Goal: Transaction & Acquisition: Purchase product/service

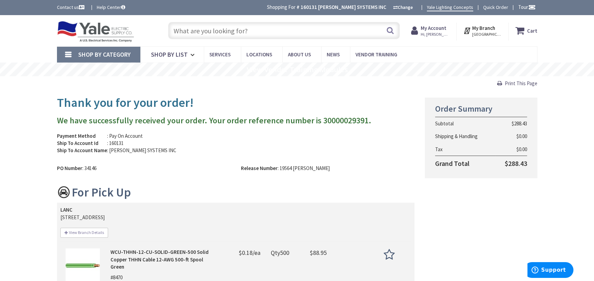
click at [225, 32] on input "text" at bounding box center [284, 30] width 232 height 17
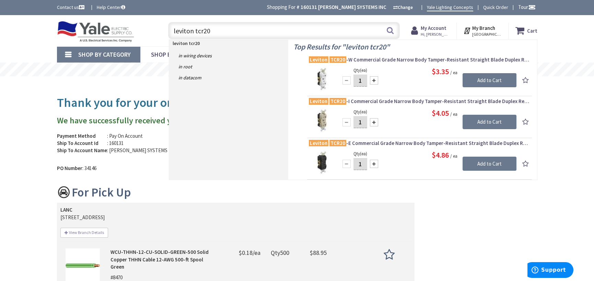
type input "leviton tcr20"
drag, startPoint x: 431, startPoint y: 72, endPoint x: 453, endPoint y: 70, distance: 22.7
click at [453, 70] on div "$3.35 / ea" at bounding box center [428, 71] width 177 height 11
click at [396, 58] on span "Leviton TCR20 -W Commercial Grade Narrow Body Tamper-Resistant Straight Blade D…" at bounding box center [419, 59] width 221 height 7
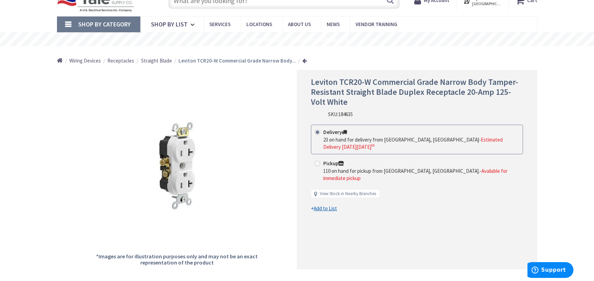
type input "[GEOGRAPHIC_DATA], [GEOGRAPHIC_DATA]"
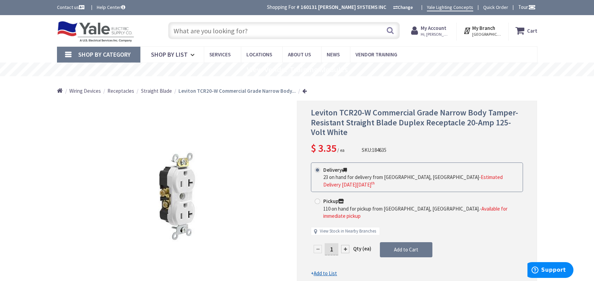
click at [240, 30] on input "text" at bounding box center [284, 30] width 232 height 17
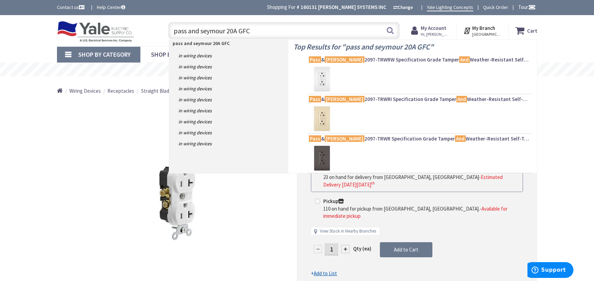
type input "pass and seymour 20A GFCI"
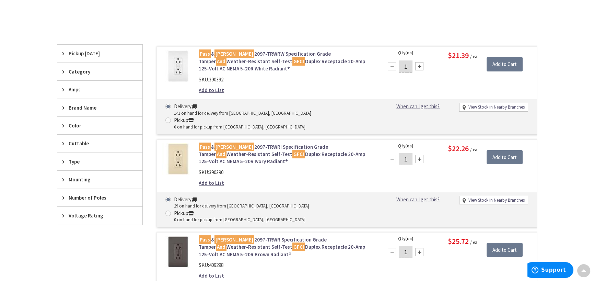
scroll to position [172, 0]
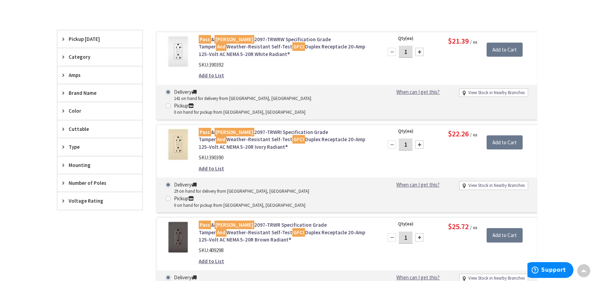
click at [62, 57] on icon at bounding box center [64, 56] width 5 height 5
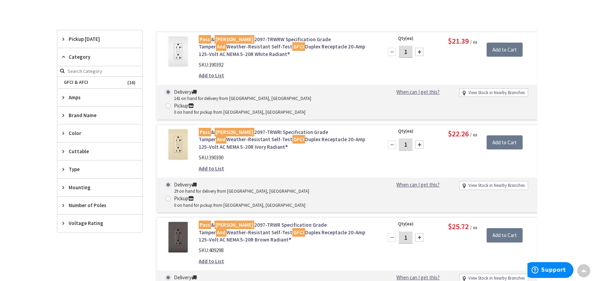
click at [62, 57] on icon at bounding box center [64, 56] width 5 height 5
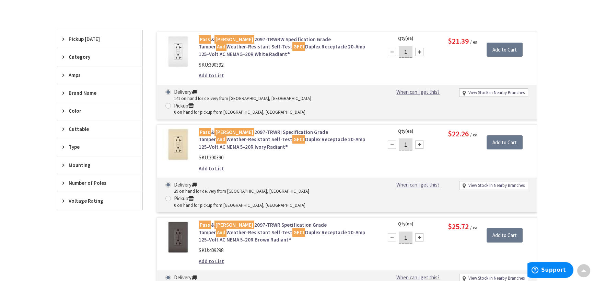
click at [61, 39] on div "Pickup [DATE]" at bounding box center [99, 39] width 85 height 18
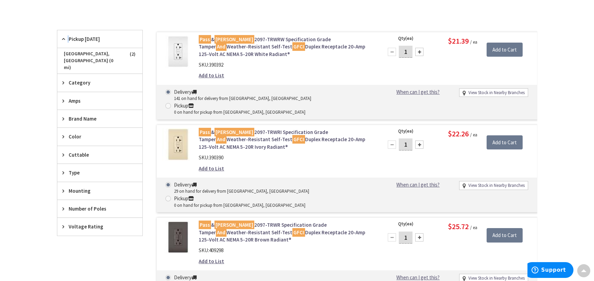
click at [62, 39] on icon at bounding box center [64, 38] width 5 height 5
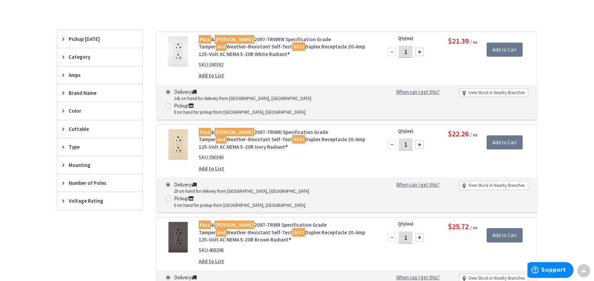
click at [61, 147] on div "Type" at bounding box center [99, 147] width 85 height 18
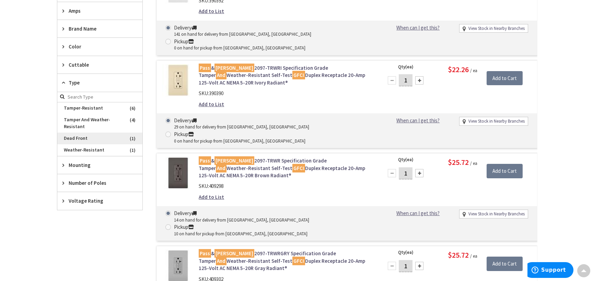
scroll to position [241, 0]
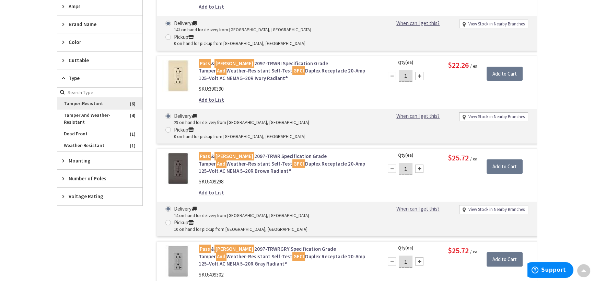
click at [110, 102] on span "Tamper-Resistant" at bounding box center [99, 104] width 85 height 12
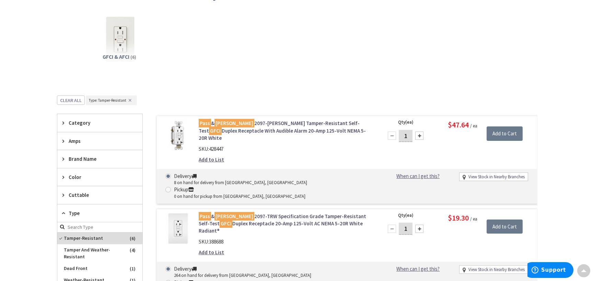
scroll to position [0, 0]
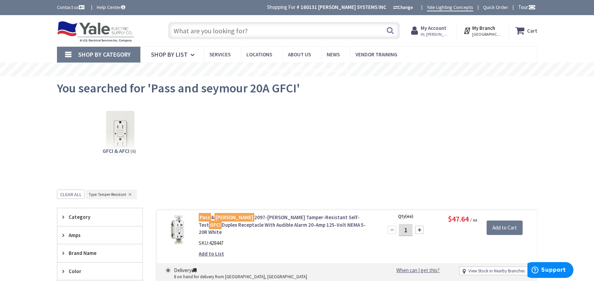
click at [240, 31] on input "text" at bounding box center [284, 30] width 232 height 17
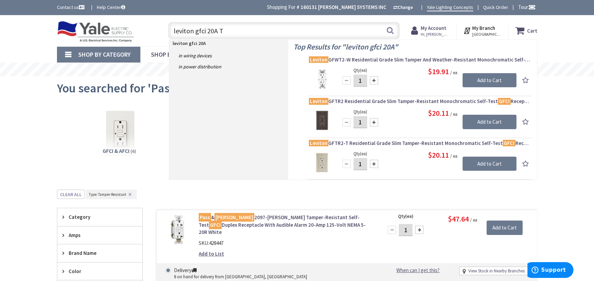
type input "leviton gfci 20A TR"
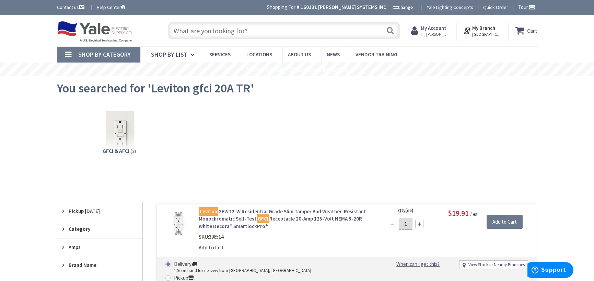
click at [250, 26] on input "text" at bounding box center [284, 30] width 232 height 17
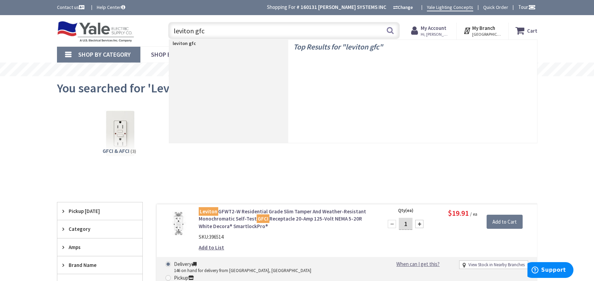
type input "leviton gfci"
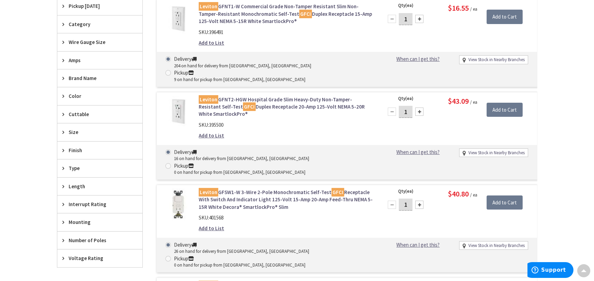
scroll to position [275, 0]
click at [60, 168] on div "Type" at bounding box center [99, 168] width 85 height 18
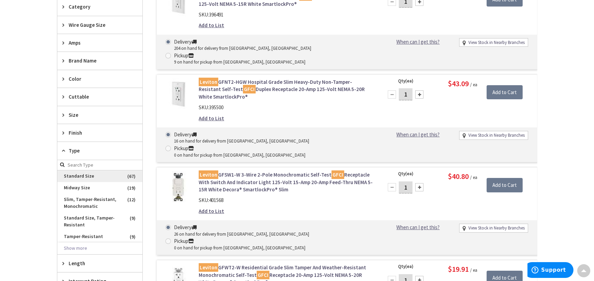
scroll to position [309, 0]
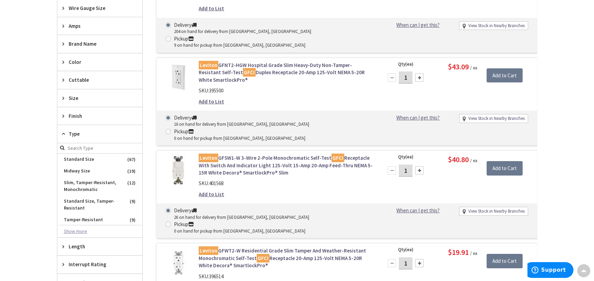
click at [87, 229] on button "Show more" at bounding box center [99, 232] width 85 height 12
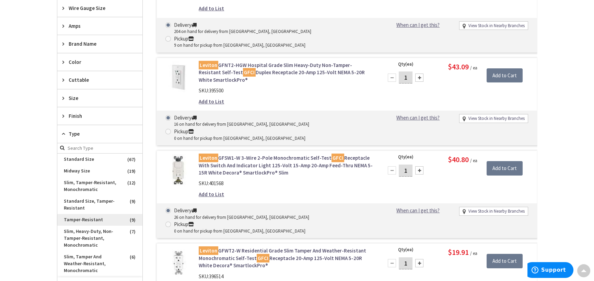
click at [105, 219] on span "Tamper-Resistant" at bounding box center [99, 220] width 85 height 12
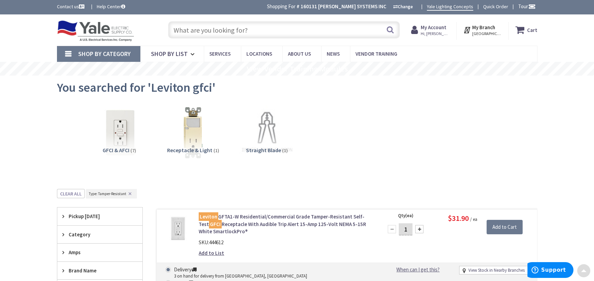
scroll to position [0, 0]
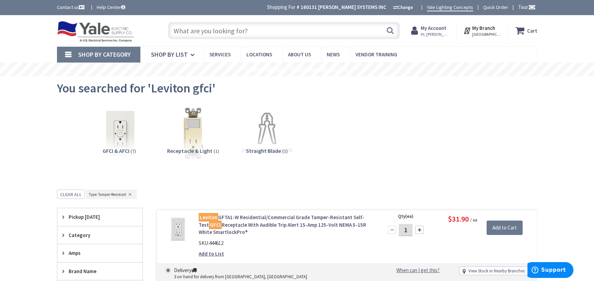
click at [244, 32] on input "text" at bounding box center [284, 30] width 232 height 17
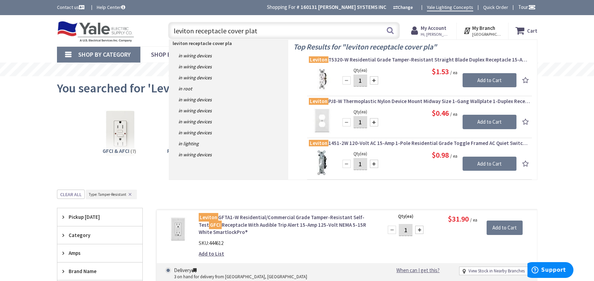
type input "leviton receptacle cover plate"
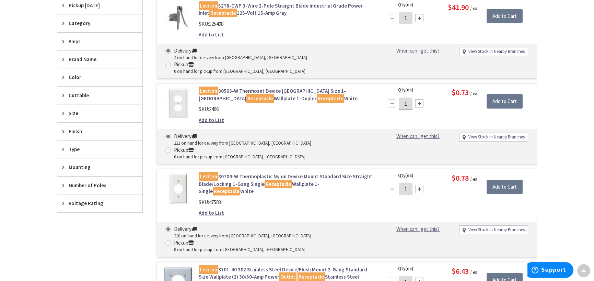
scroll to position [206, 0]
click at [63, 114] on icon at bounding box center [64, 112] width 5 height 5
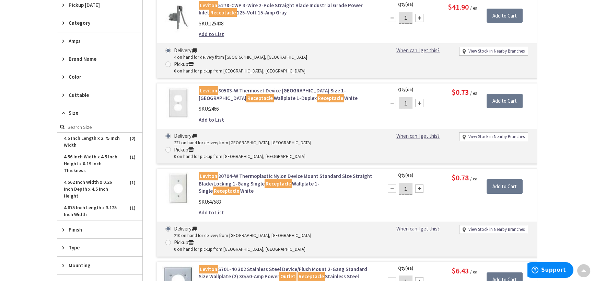
click at [65, 113] on icon at bounding box center [64, 112] width 5 height 5
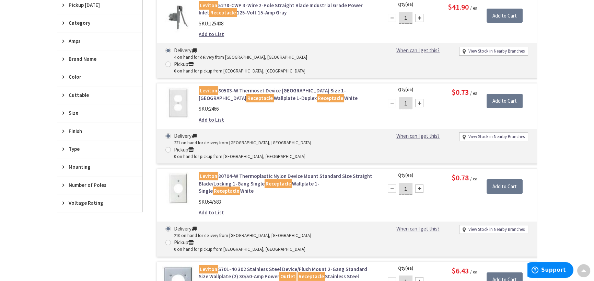
click at [66, 147] on icon at bounding box center [64, 148] width 5 height 5
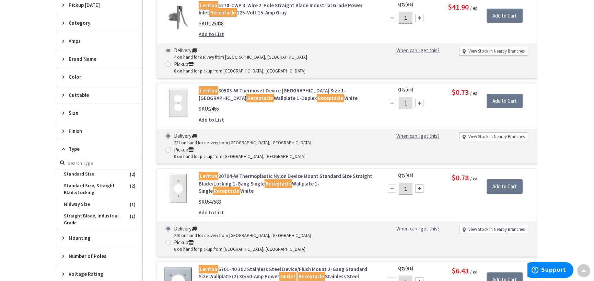
click at [66, 148] on icon at bounding box center [64, 148] width 5 height 5
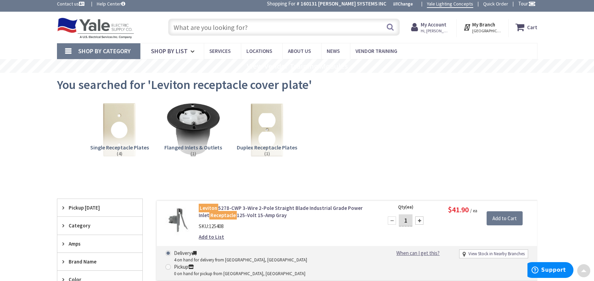
scroll to position [0, 0]
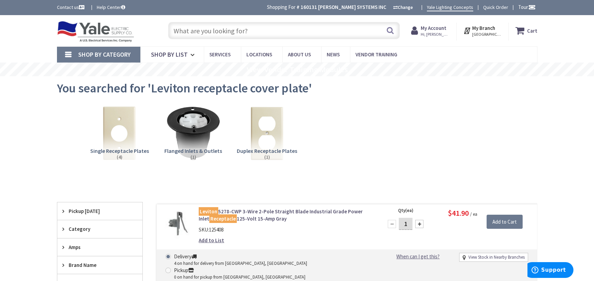
click at [270, 151] on span "Duplex Receptacle Plates" at bounding box center [267, 150] width 60 height 7
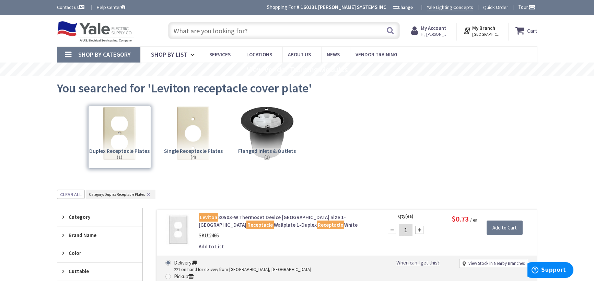
click at [260, 31] on input "text" at bounding box center [284, 30] width 232 height 17
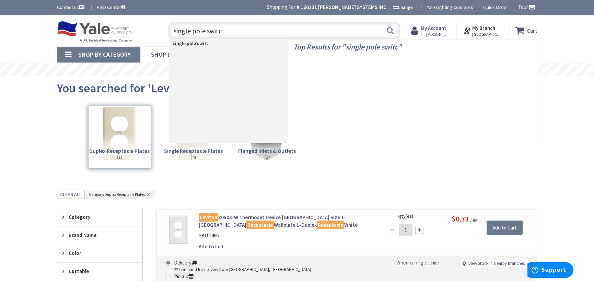
type input "single pole switch"
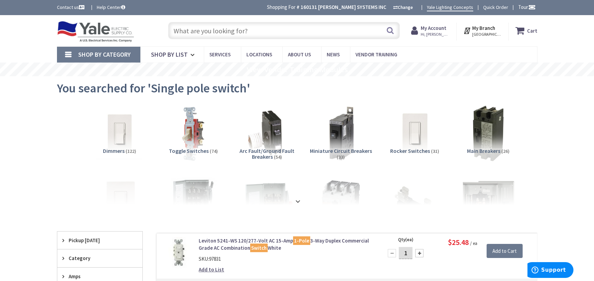
click at [223, 30] on input "text" at bounding box center [284, 30] width 232 height 17
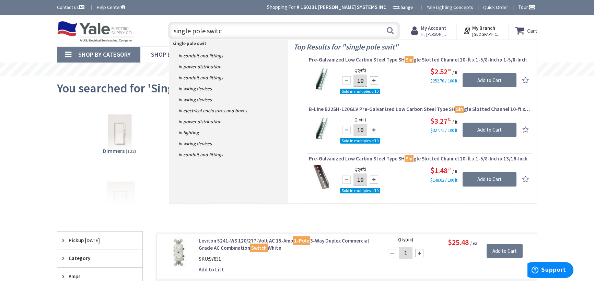
type input "single pole switch"
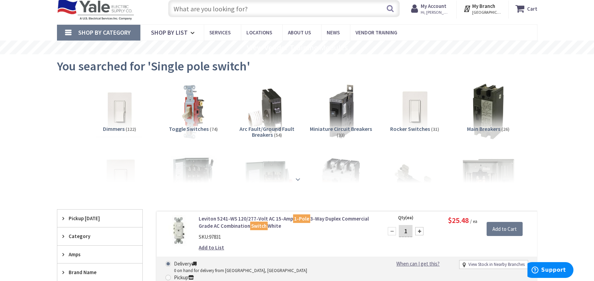
scroll to position [34, 0]
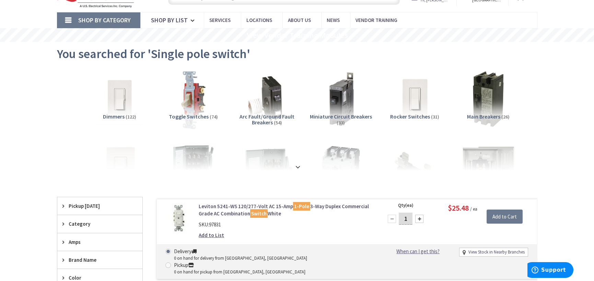
click at [190, 103] on img at bounding box center [193, 99] width 62 height 62
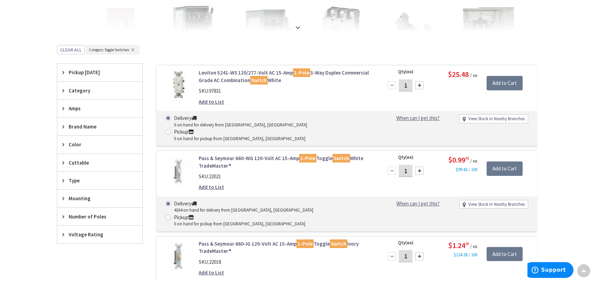
scroll to position [184, 0]
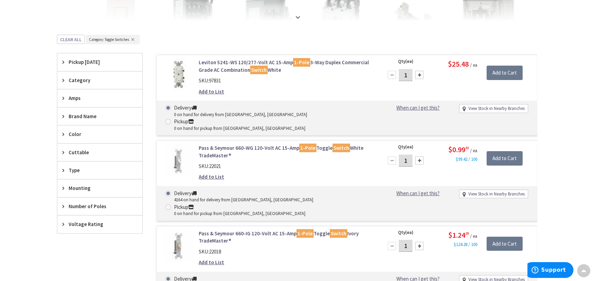
click at [66, 79] on icon at bounding box center [64, 80] width 5 height 5
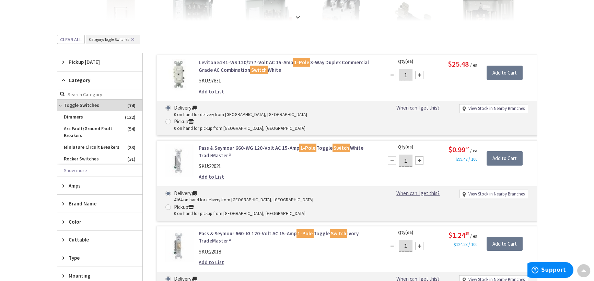
click at [65, 78] on icon at bounding box center [64, 80] width 5 height 5
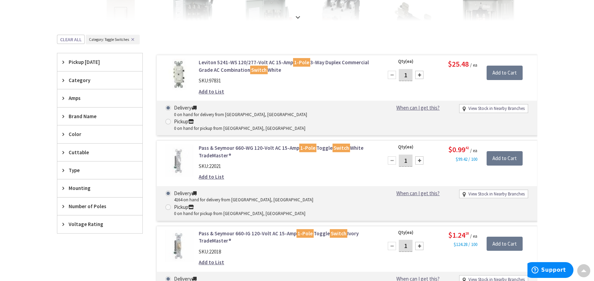
click at [66, 92] on div "Amps" at bounding box center [99, 98] width 85 height 18
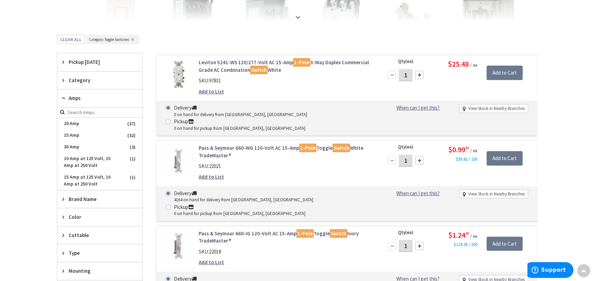
click at [65, 96] on icon at bounding box center [64, 97] width 5 height 5
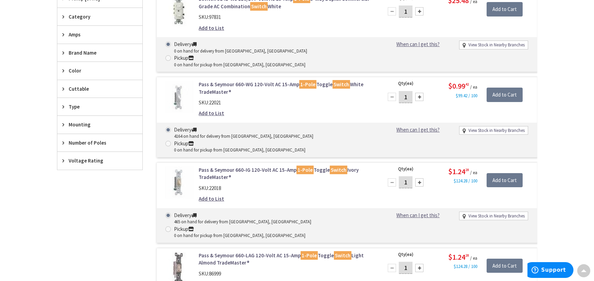
scroll to position [115, 0]
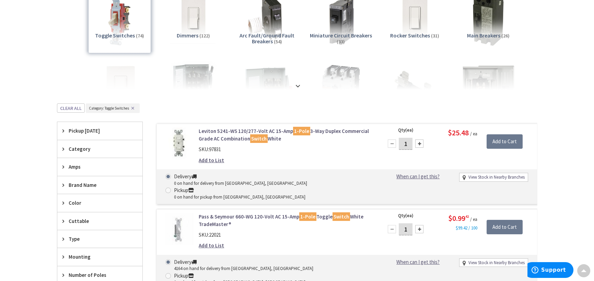
click at [68, 151] on div "Category" at bounding box center [99, 149] width 85 height 18
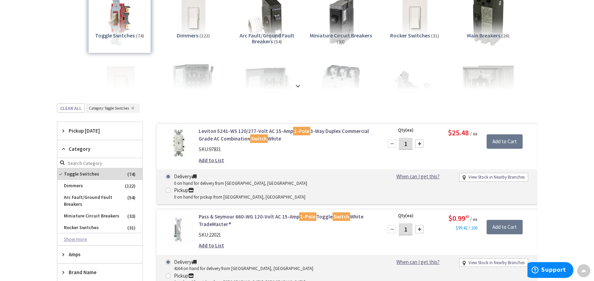
click at [74, 238] on button "Show more" at bounding box center [99, 239] width 85 height 12
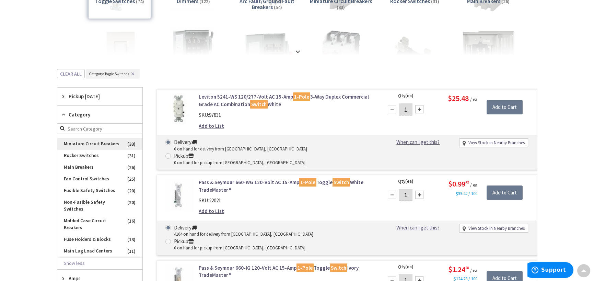
scroll to position [0, 0]
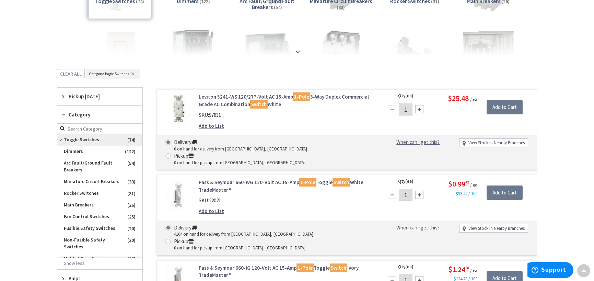
click at [89, 138] on span "Toggle Switches" at bounding box center [99, 140] width 85 height 12
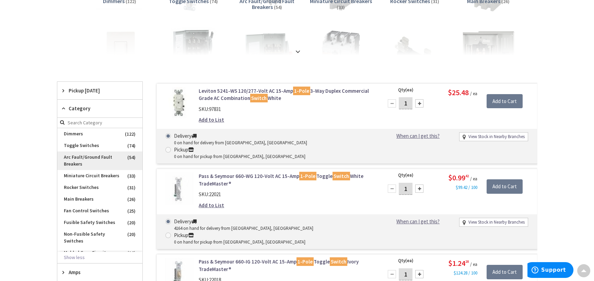
click at [84, 151] on span "Arc Fault/Ground Fault Breakers" at bounding box center [99, 160] width 85 height 19
click at [86, 144] on span "Toggle Switches" at bounding box center [99, 146] width 85 height 12
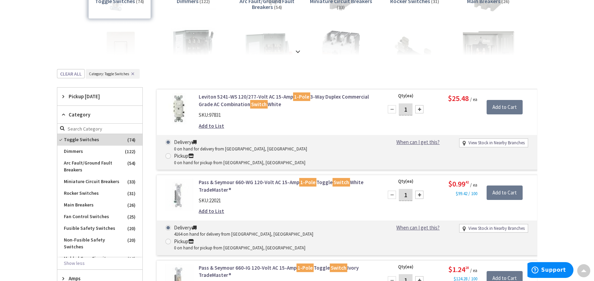
click at [71, 111] on span "Category" at bounding box center [97, 114] width 56 height 7
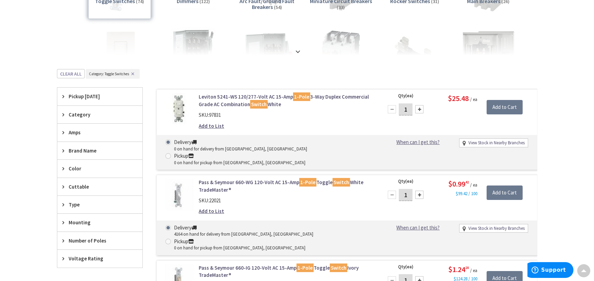
click at [82, 132] on span "Amps" at bounding box center [97, 132] width 56 height 7
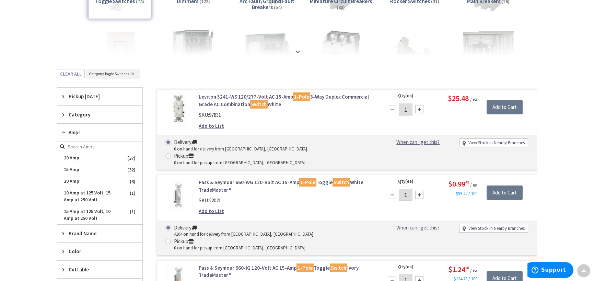
click at [82, 132] on span "Amps" at bounding box center [97, 132] width 56 height 7
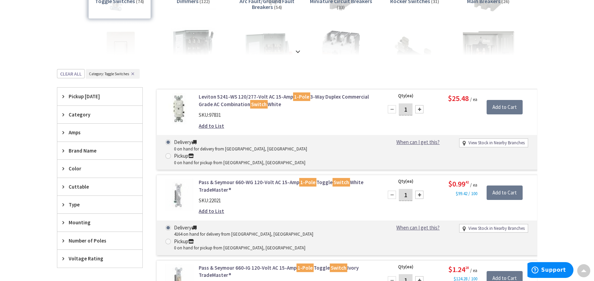
click at [80, 133] on span "Amps" at bounding box center [97, 132] width 56 height 7
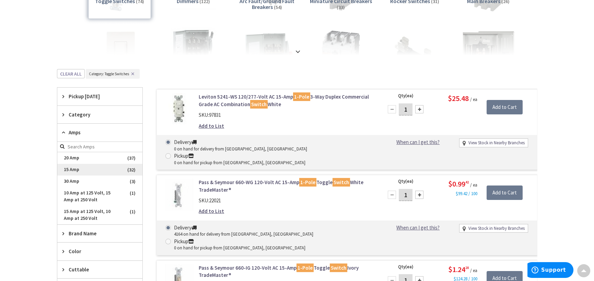
click at [83, 168] on span "15 Amp" at bounding box center [99, 170] width 85 height 12
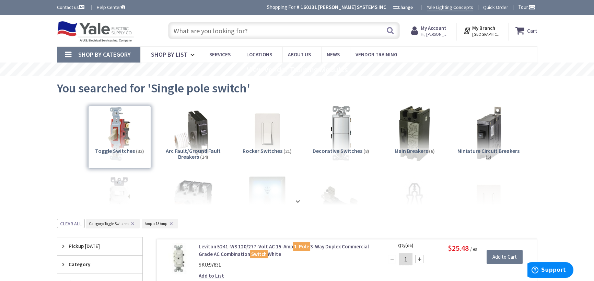
click at [306, 34] on input "text" at bounding box center [284, 30] width 232 height 17
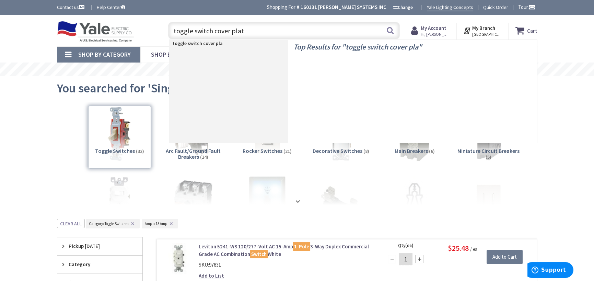
type input "toggle switch cover plate"
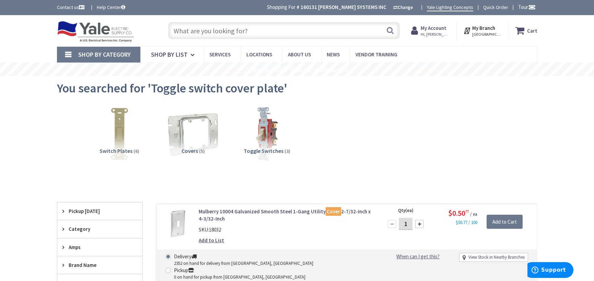
click at [216, 32] on input "text" at bounding box center [284, 30] width 232 height 17
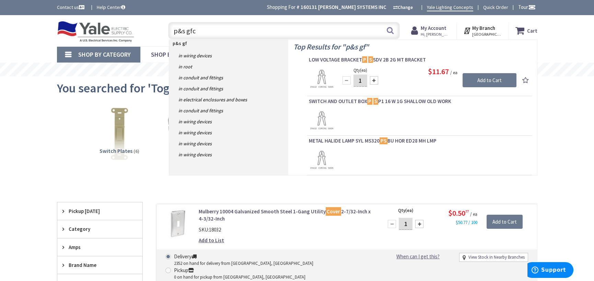
type input "p&s gfci"
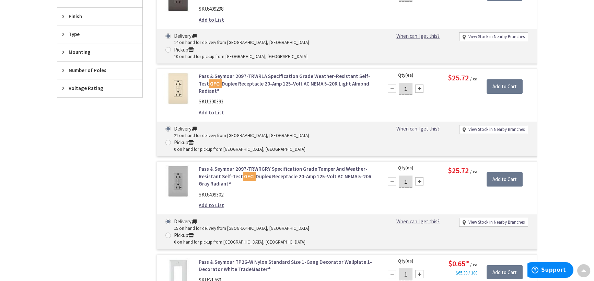
scroll to position [343, 0]
